Goal: Transaction & Acquisition: Purchase product/service

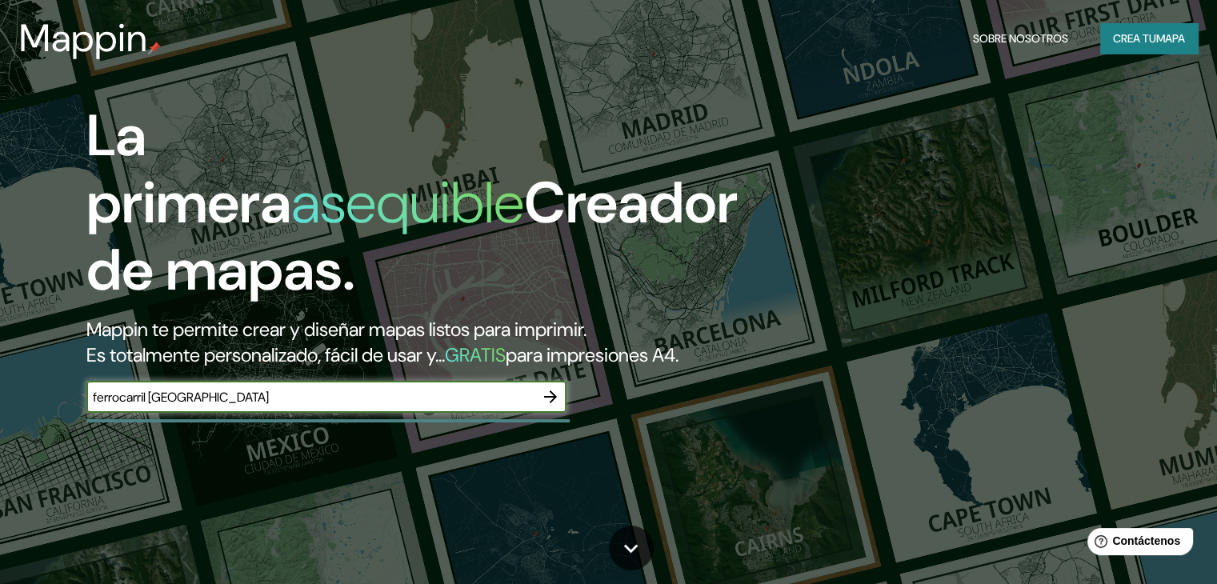
type input "ferrocarril [GEOGRAPHIC_DATA]"
click at [554, 406] on icon "button" at bounding box center [550, 396] width 19 height 19
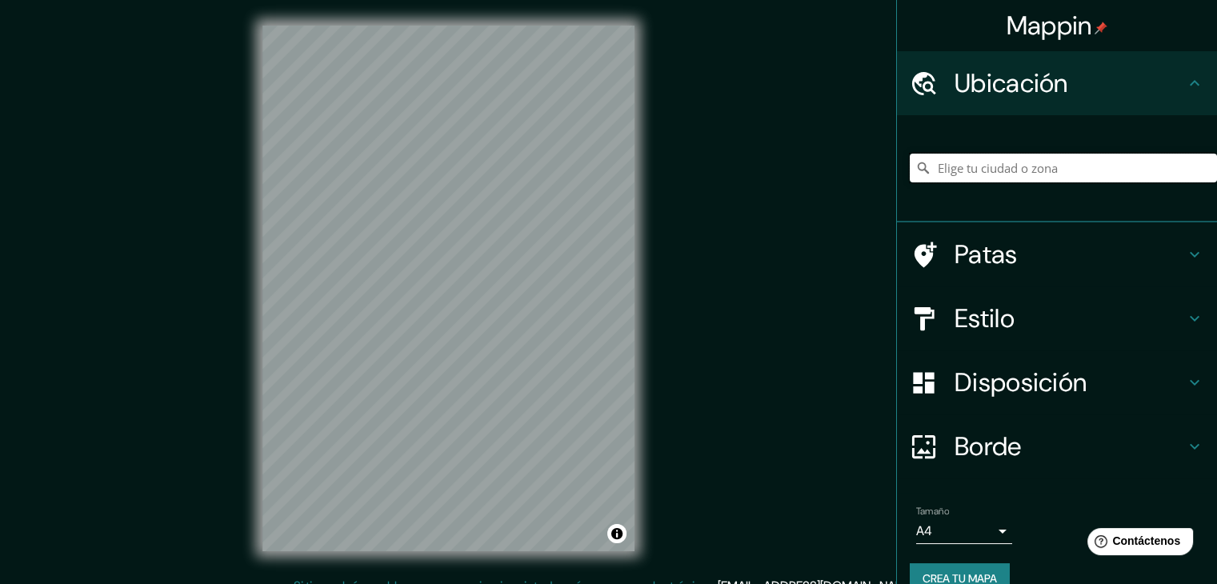
click at [1037, 176] on input "Elige tu ciudad o zona" at bounding box center [1062, 168] width 307 height 29
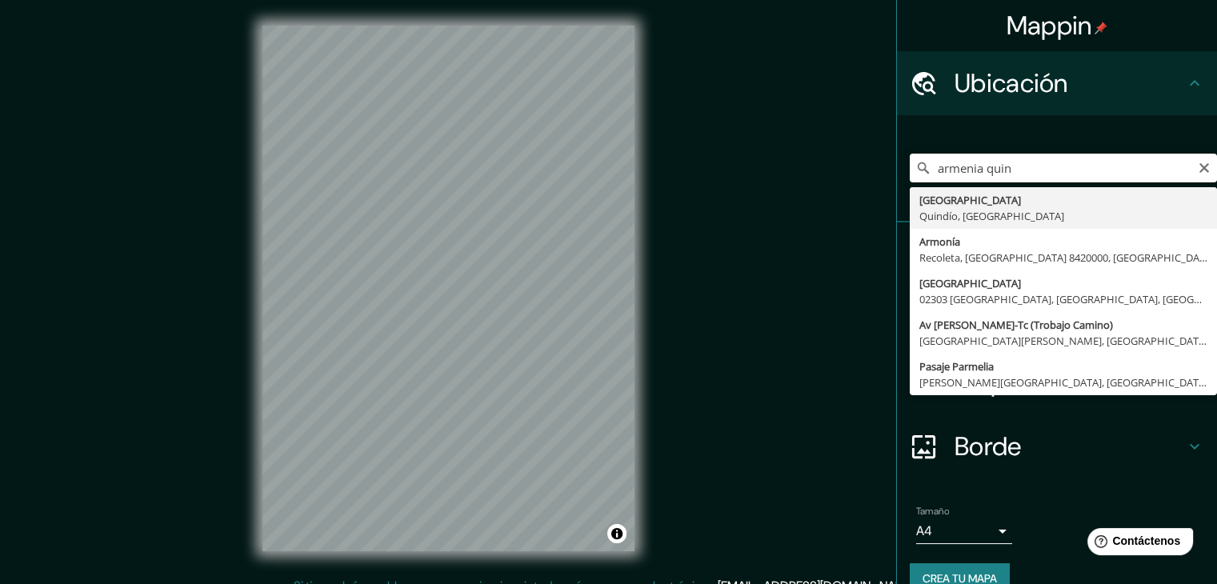
type input "[GEOGRAPHIC_DATA], [GEOGRAPHIC_DATA], [GEOGRAPHIC_DATA]"
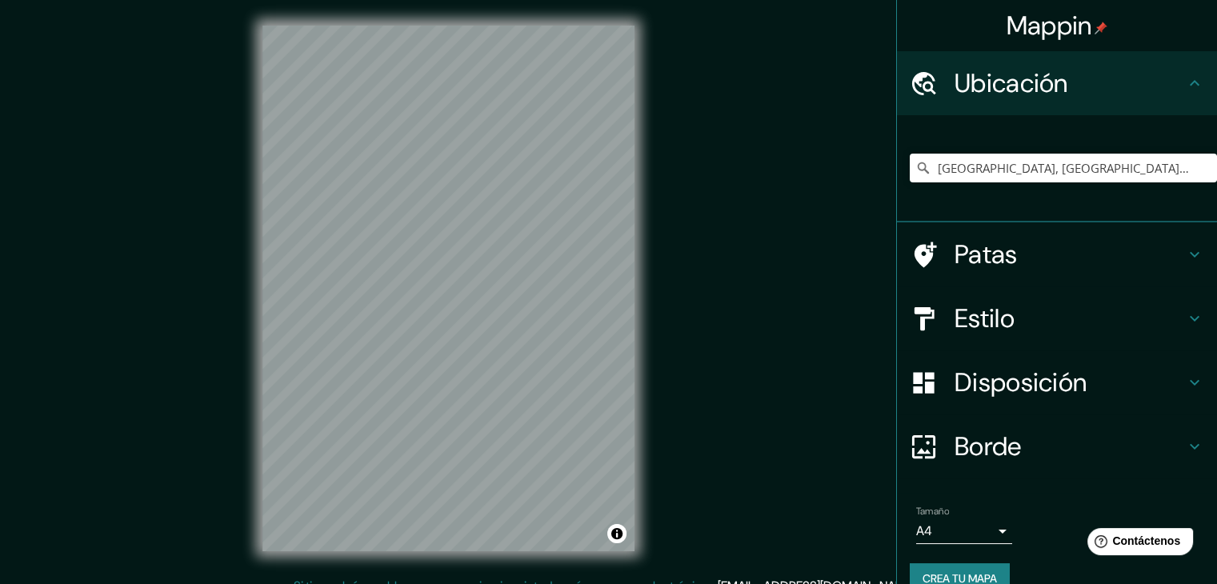
click at [701, 195] on div "Mappin Ubicación [GEOGRAPHIC_DATA], [GEOGRAPHIC_DATA], [GEOGRAPHIC_DATA] Patas …" at bounding box center [608, 301] width 1217 height 602
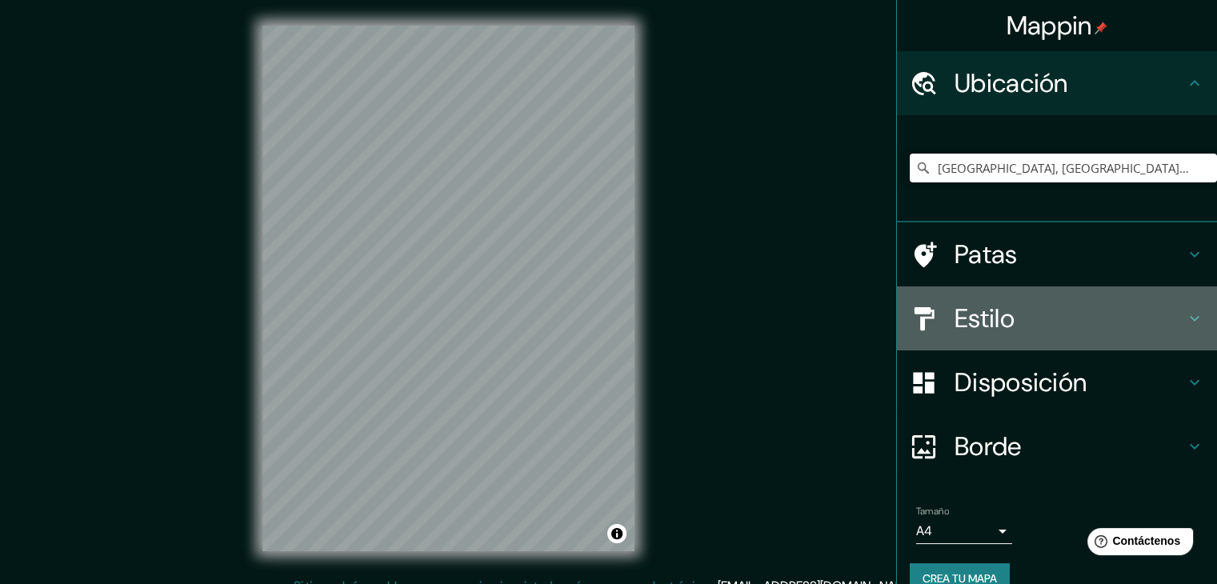
click at [1009, 311] on h4 "Estilo" at bounding box center [1069, 318] width 230 height 32
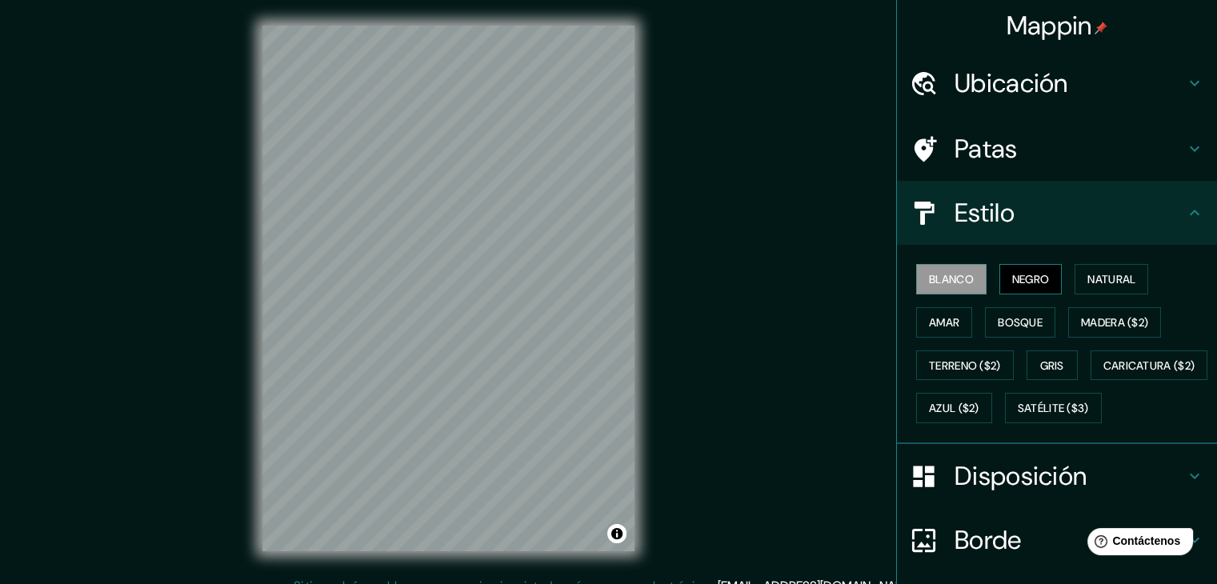
click at [1025, 272] on font "Negro" at bounding box center [1031, 279] width 38 height 14
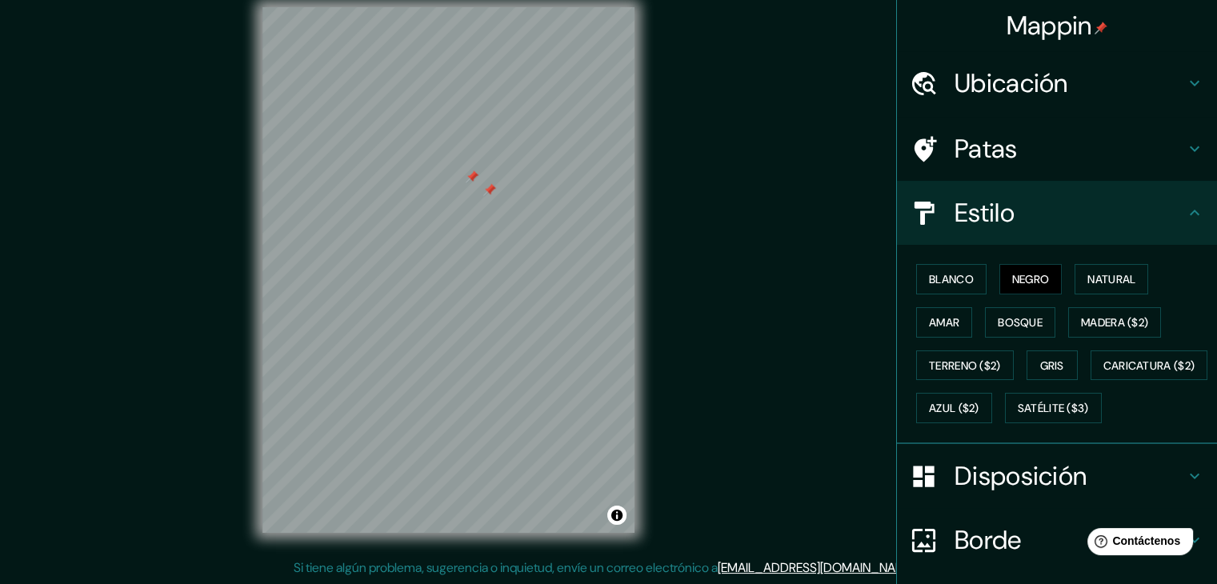
drag, startPoint x: 474, startPoint y: 238, endPoint x: 506, endPoint y: 212, distance: 40.4
click at [496, 196] on div at bounding box center [489, 189] width 13 height 13
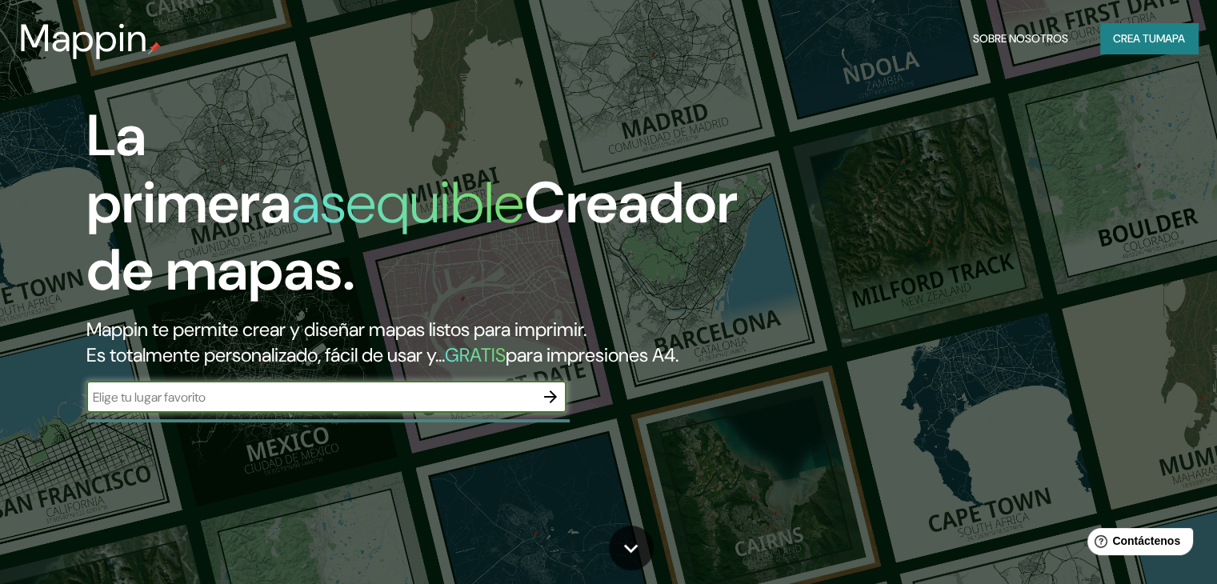
click at [390, 406] on input "text" at bounding box center [310, 397] width 448 height 18
type input "[GEOGRAPHIC_DATA]"
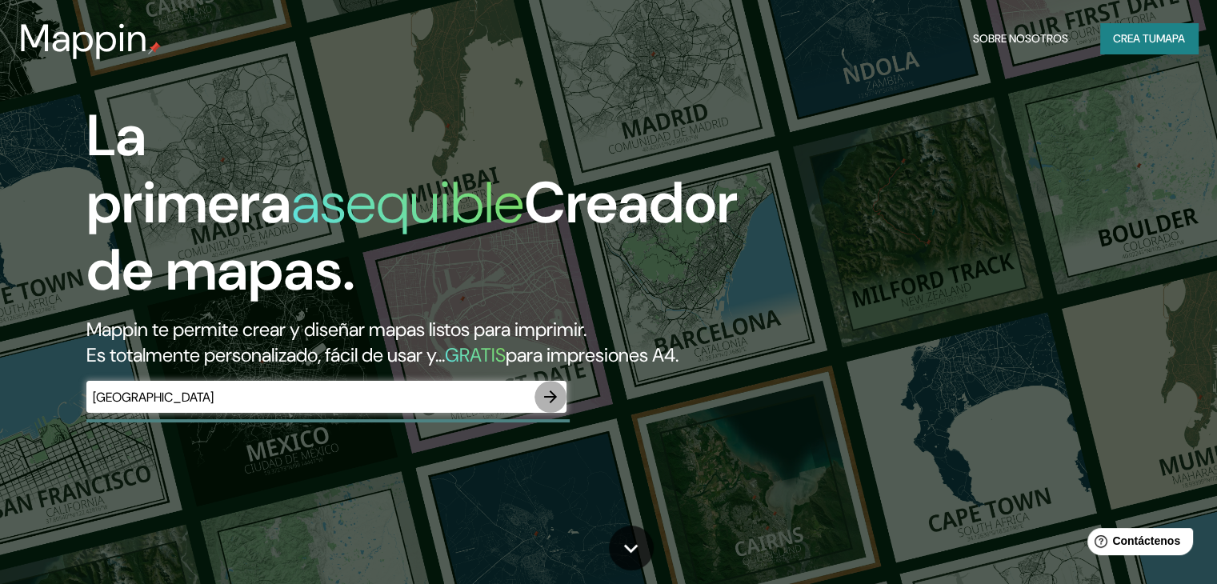
click at [544, 406] on icon "button" at bounding box center [550, 396] width 19 height 19
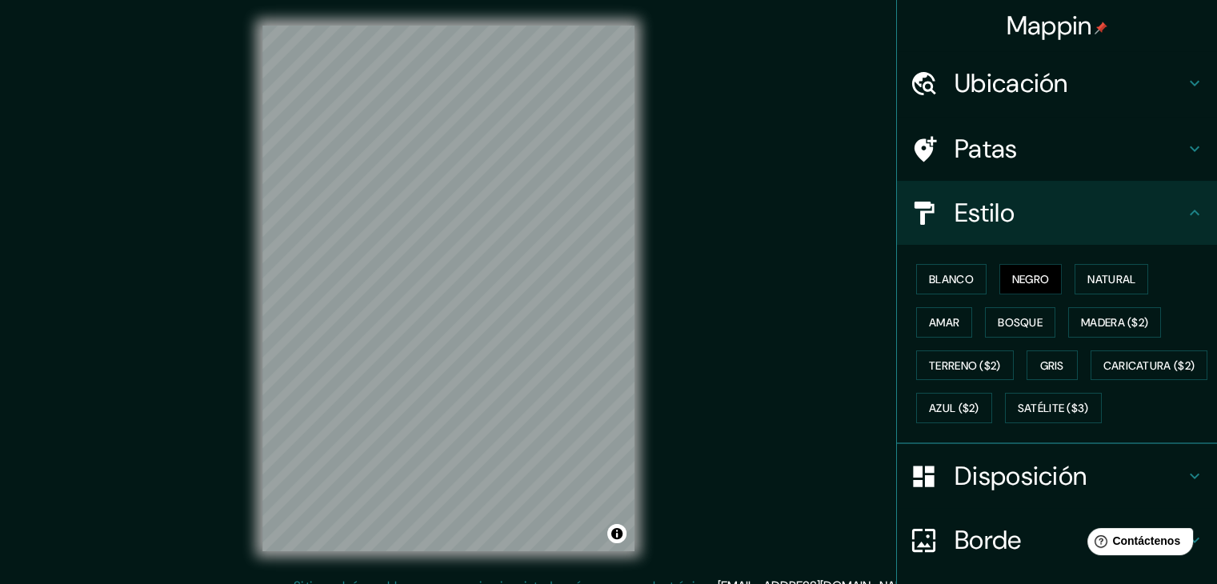
click at [1013, 78] on font "Ubicación" at bounding box center [1011, 83] width 114 height 34
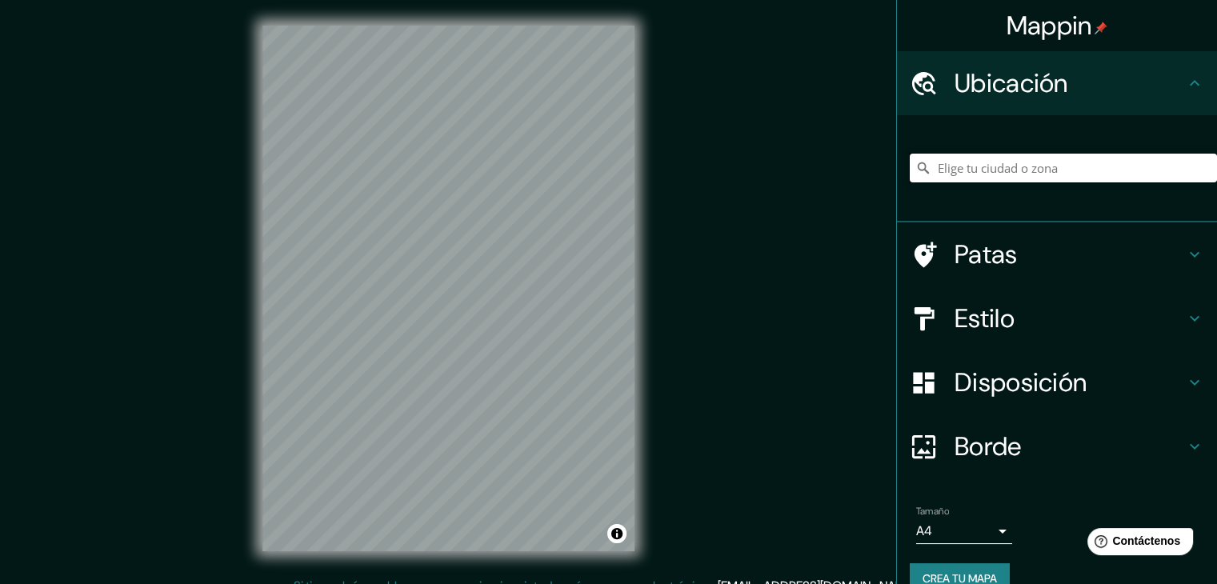
click at [1008, 164] on input "Elige tu ciudad o zona" at bounding box center [1062, 168] width 307 height 29
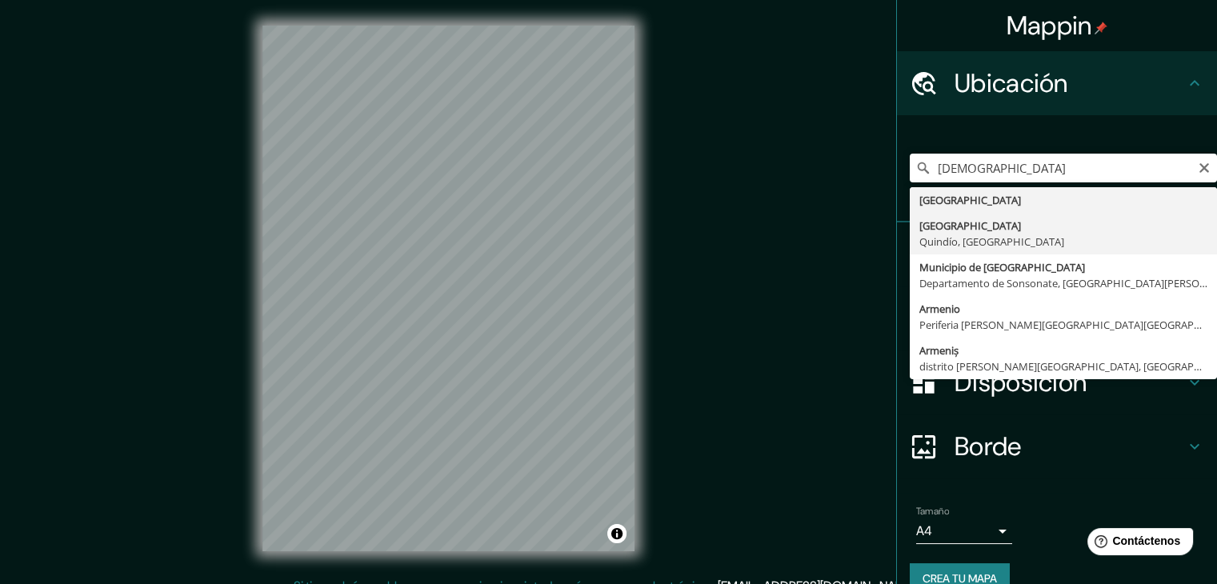
type input "[GEOGRAPHIC_DATA], [GEOGRAPHIC_DATA], [GEOGRAPHIC_DATA]"
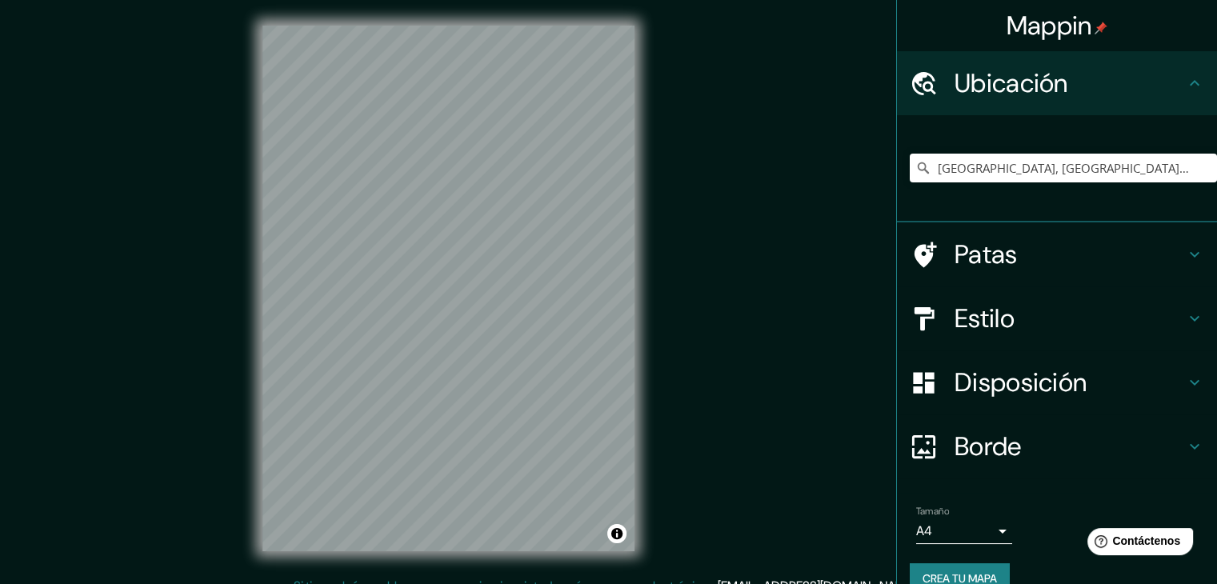
click at [718, 194] on div "Mappin Ubicación [GEOGRAPHIC_DATA], [GEOGRAPHIC_DATA], [GEOGRAPHIC_DATA] Patas …" at bounding box center [608, 301] width 1217 height 602
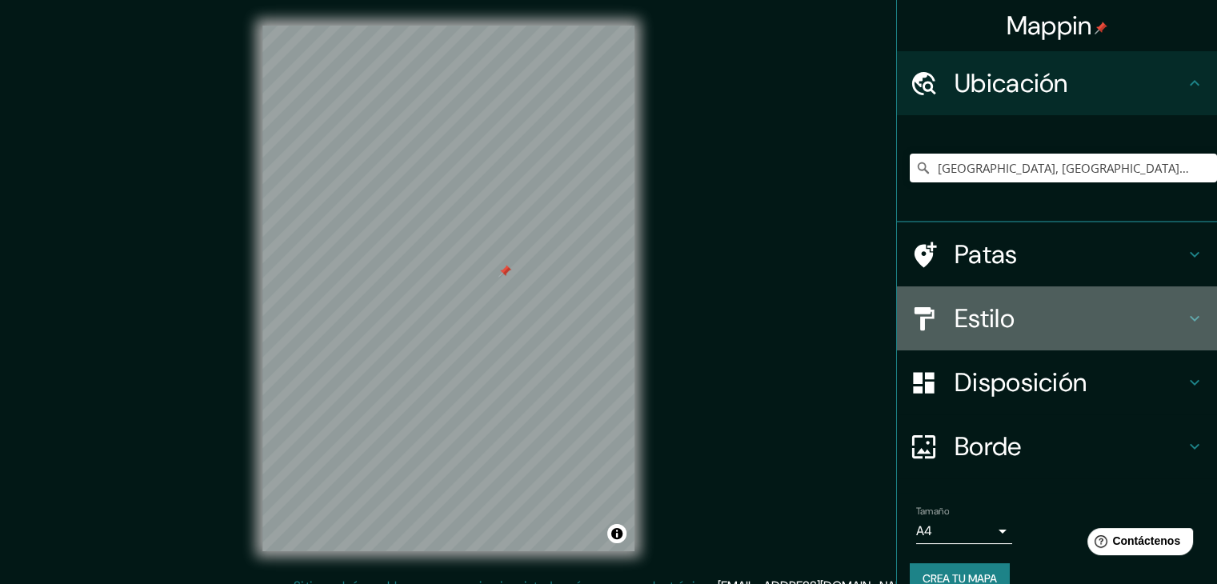
click at [969, 310] on font "Estilo" at bounding box center [984, 319] width 60 height 34
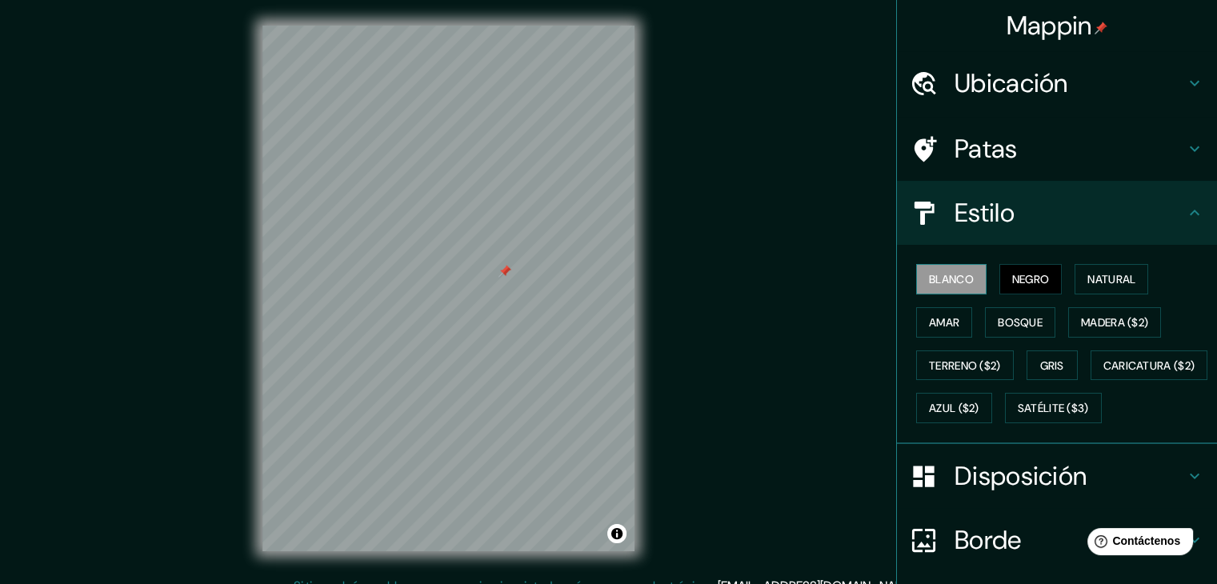
click at [944, 270] on font "Blanco" at bounding box center [951, 279] width 45 height 21
click at [1012, 272] on font "Negro" at bounding box center [1031, 279] width 38 height 14
click at [1104, 277] on font "Natural" at bounding box center [1111, 279] width 48 height 14
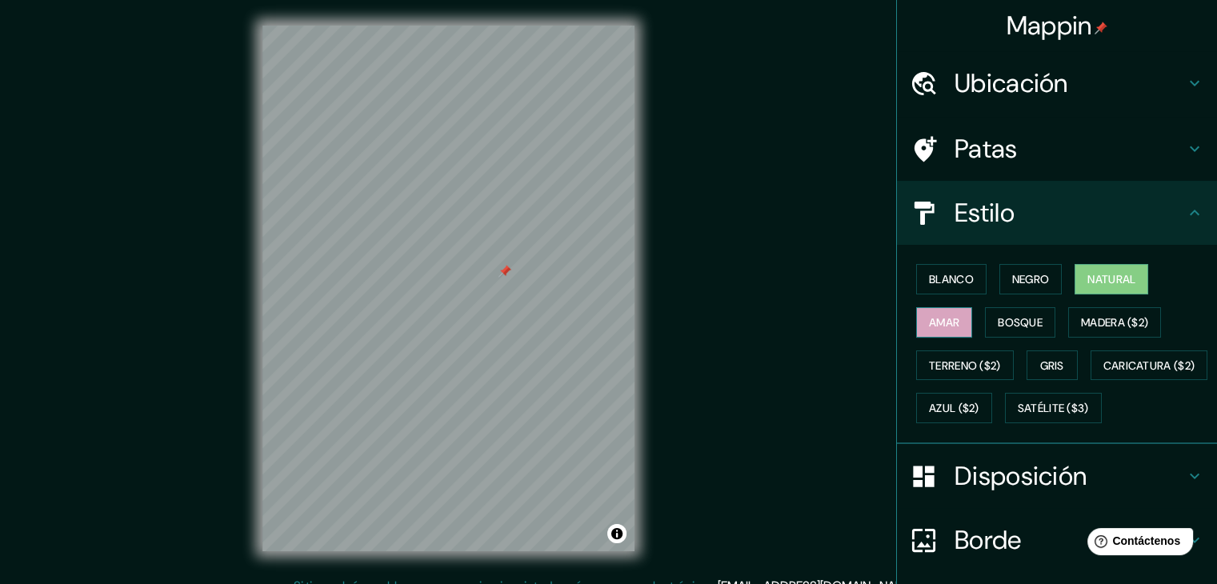
click at [943, 315] on font "Amar" at bounding box center [944, 322] width 30 height 14
click at [997, 321] on font "Bosque" at bounding box center [1019, 322] width 45 height 14
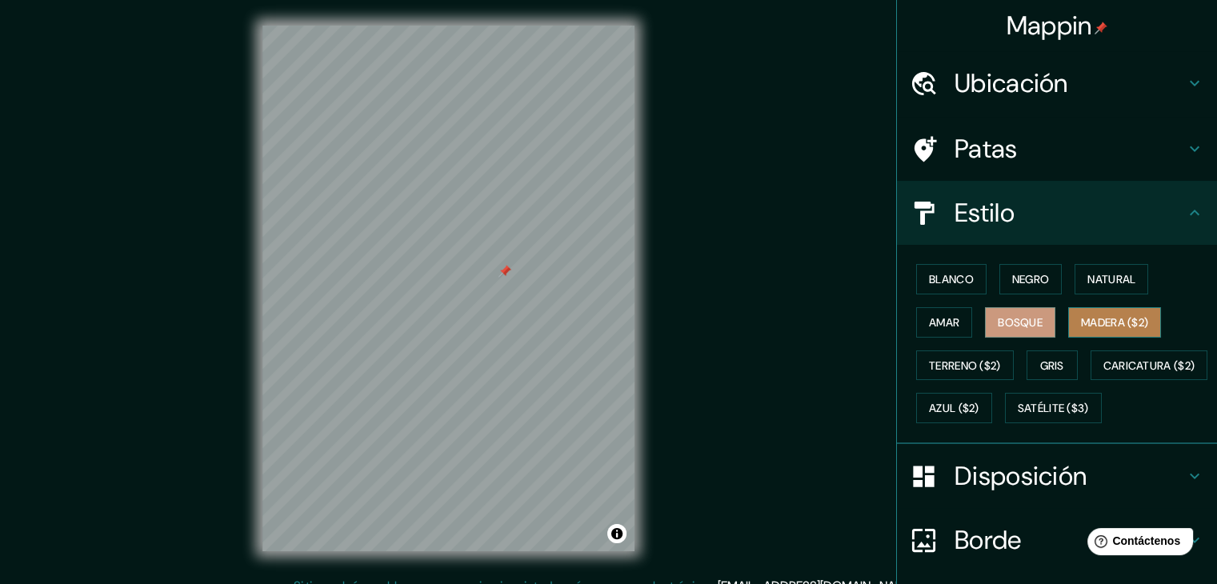
click at [1101, 323] on font "Madera ($2)" at bounding box center [1114, 322] width 67 height 14
click at [1050, 358] on font "Gris" at bounding box center [1052, 365] width 24 height 14
click at [1069, 324] on button "Madera ($2)" at bounding box center [1114, 322] width 93 height 30
drag, startPoint x: 654, startPoint y: 422, endPoint x: 789, endPoint y: 274, distance: 200.5
click at [789, 274] on div "Mappin Ubicación [GEOGRAPHIC_DATA], [GEOGRAPHIC_DATA], [GEOGRAPHIC_DATA] Patas …" at bounding box center [608, 301] width 1217 height 602
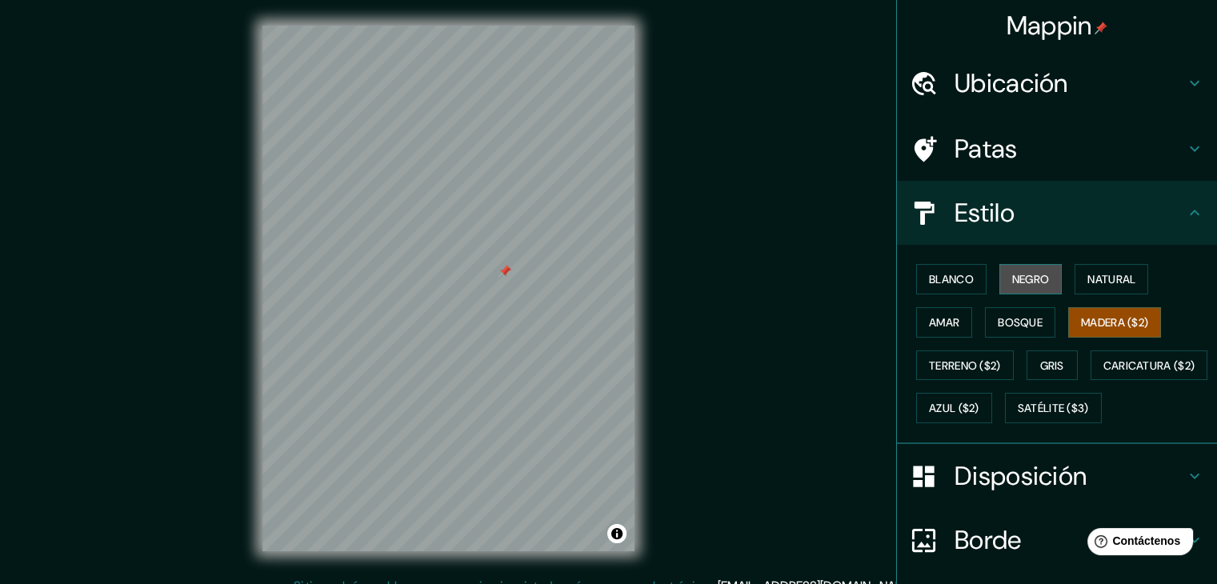
click at [1037, 281] on font "Negro" at bounding box center [1031, 279] width 38 height 14
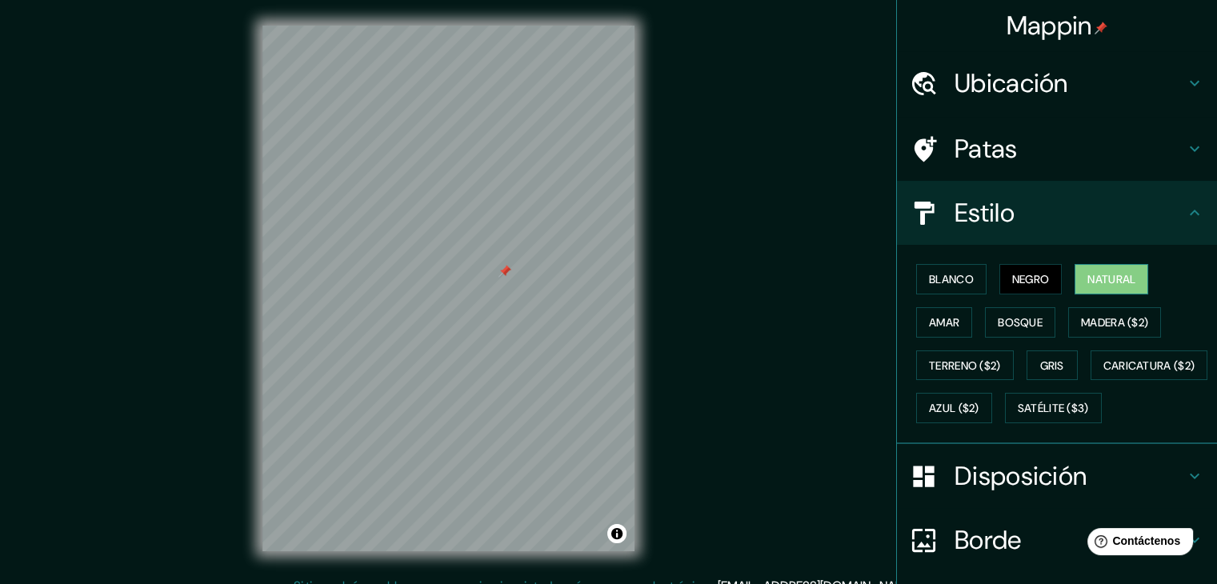
click at [1093, 282] on font "Natural" at bounding box center [1111, 279] width 48 height 14
click at [1030, 285] on font "Negro" at bounding box center [1031, 279] width 38 height 14
click at [1115, 318] on font "Madera ($2)" at bounding box center [1114, 322] width 67 height 14
